Goal: Navigation & Orientation: Find specific page/section

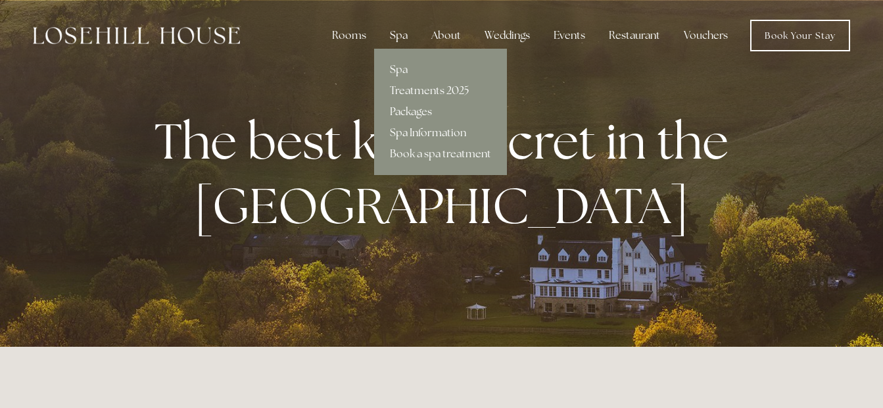
click at [402, 37] on div "Spa" at bounding box center [398, 35] width 39 height 26
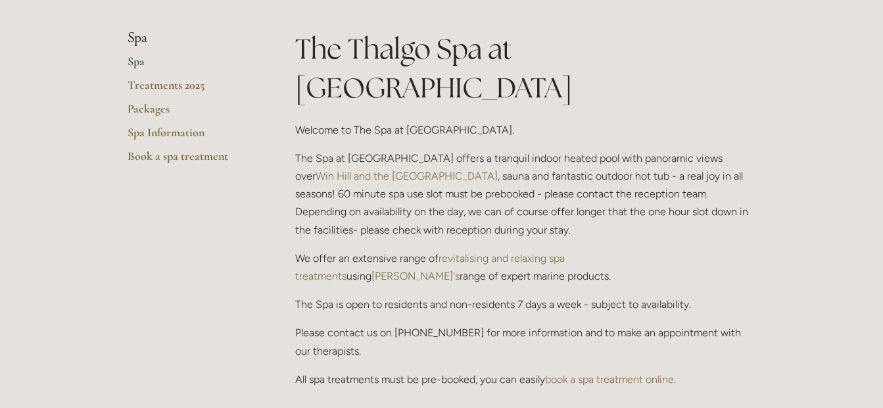
scroll to position [287, 0]
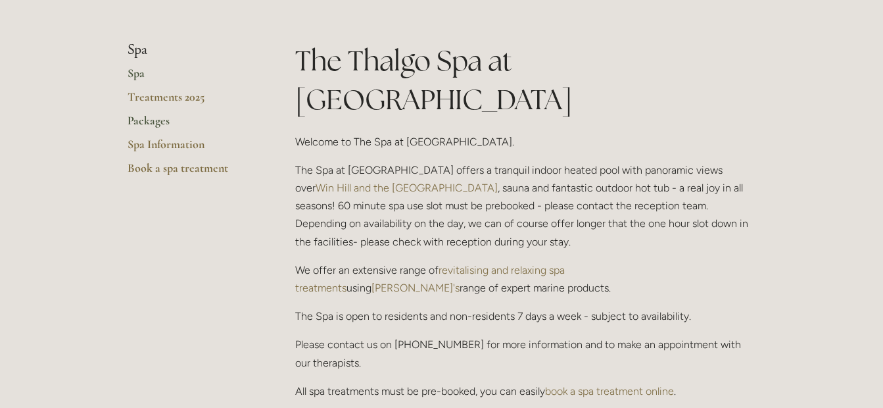
click at [161, 122] on link "Packages" at bounding box center [191, 125] width 126 height 24
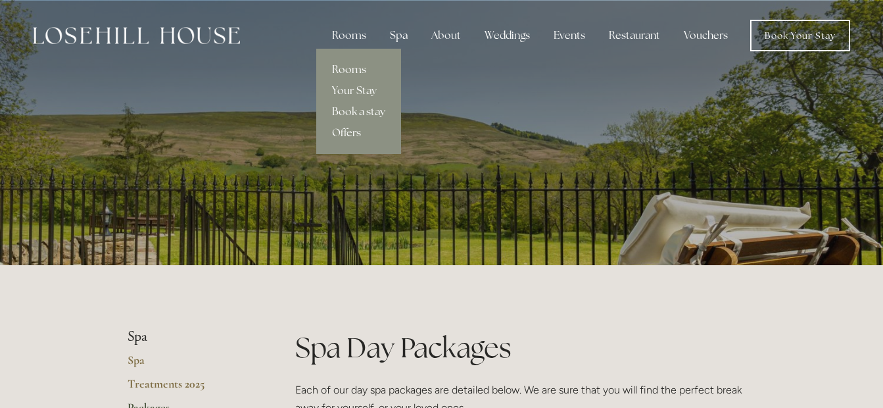
click at [362, 70] on link "Rooms" at bounding box center [358, 69] width 85 height 21
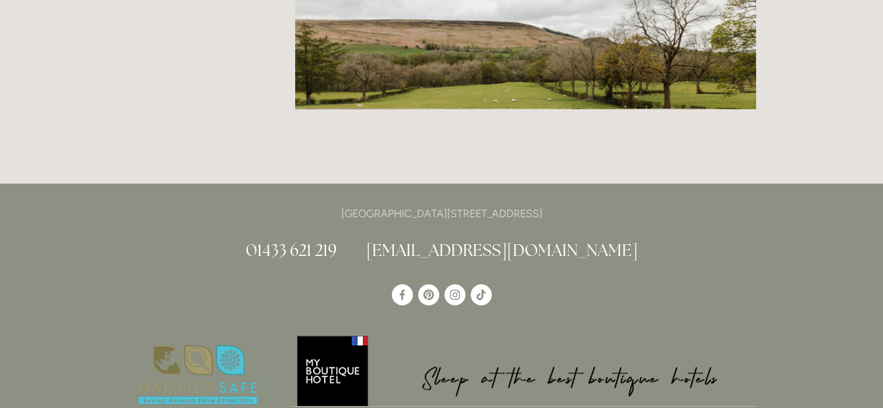
scroll to position [1919, 0]
